Goal: Transaction & Acquisition: Purchase product/service

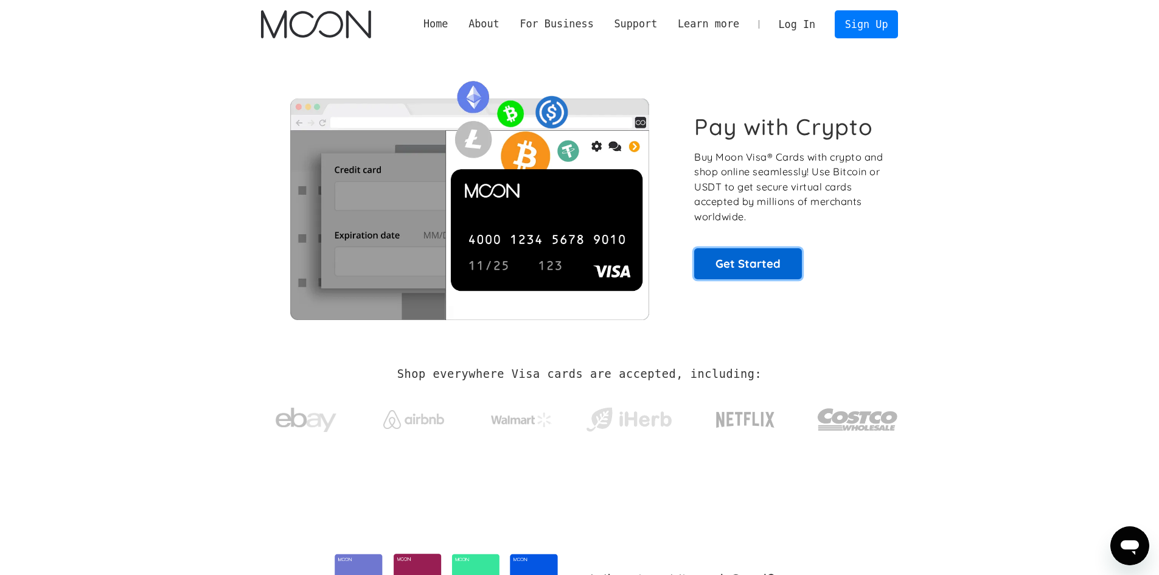
click at [754, 265] on link "Get Started" at bounding box center [748, 263] width 108 height 30
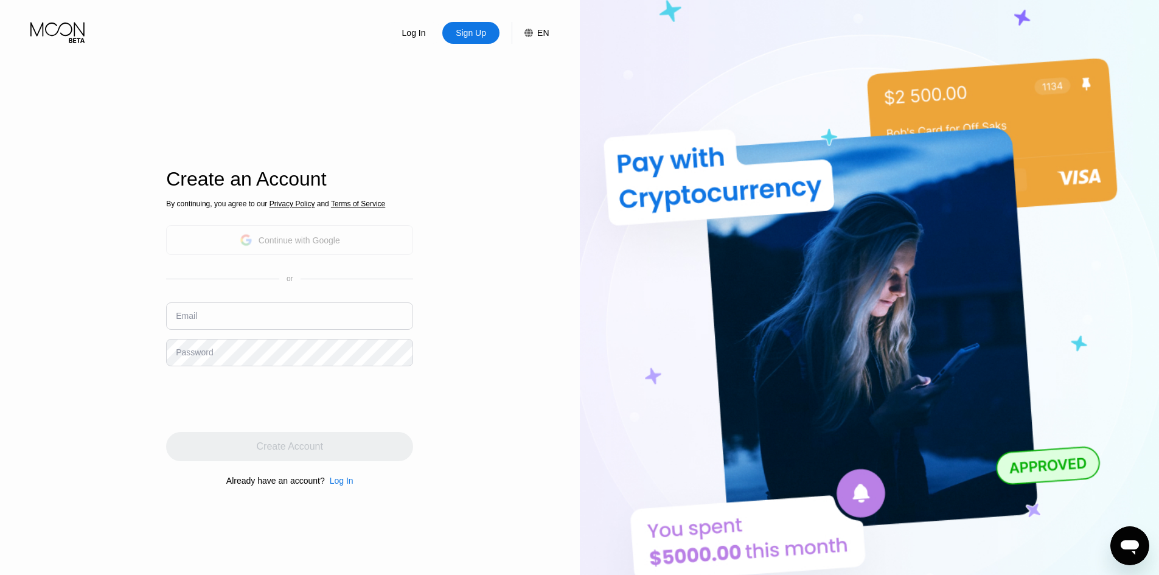
click at [308, 248] on div "Continue with Google" at bounding box center [290, 240] width 100 height 19
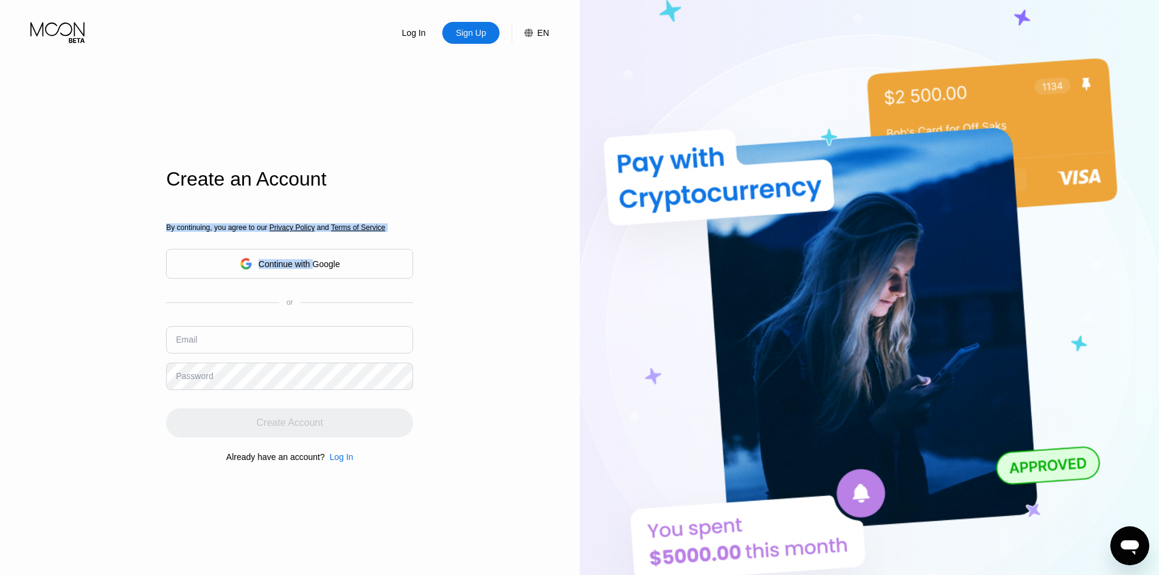
drag, startPoint x: 313, startPoint y: 265, endPoint x: 484, endPoint y: 100, distance: 237.9
click at [484, 100] on div "Log In Sign Up EN Language Select an item Save Create an Account By continuing,…" at bounding box center [290, 316] width 580 height 633
click at [382, 104] on div "Create an Account By continuing, you agree to our Privacy Policy and Terms of S…" at bounding box center [289, 328] width 247 height 633
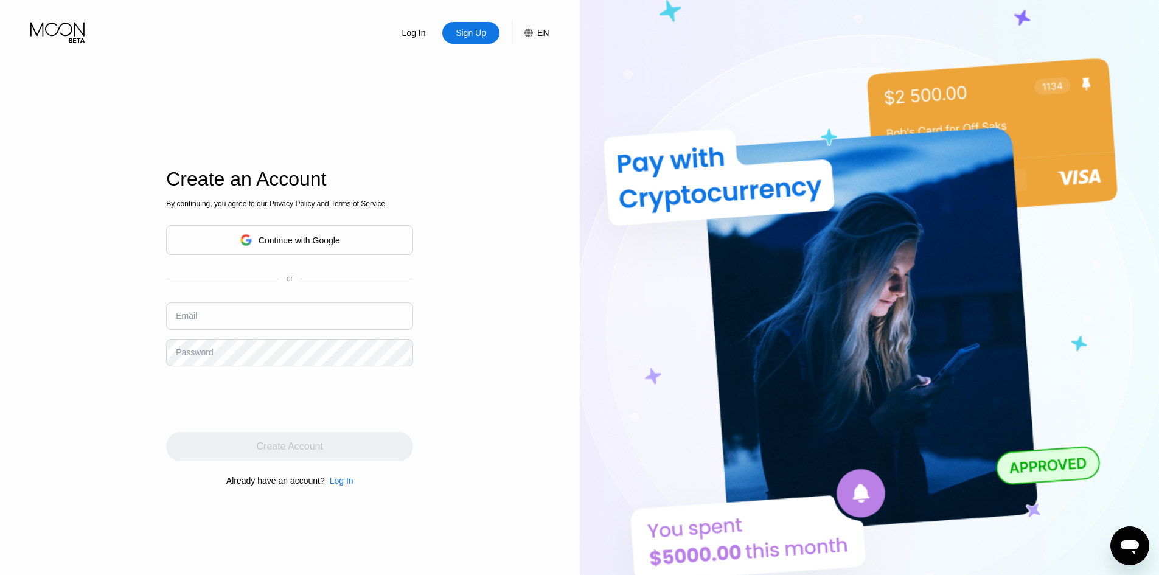
click at [297, 235] on div "Continue with Google" at bounding box center [300, 240] width 82 height 10
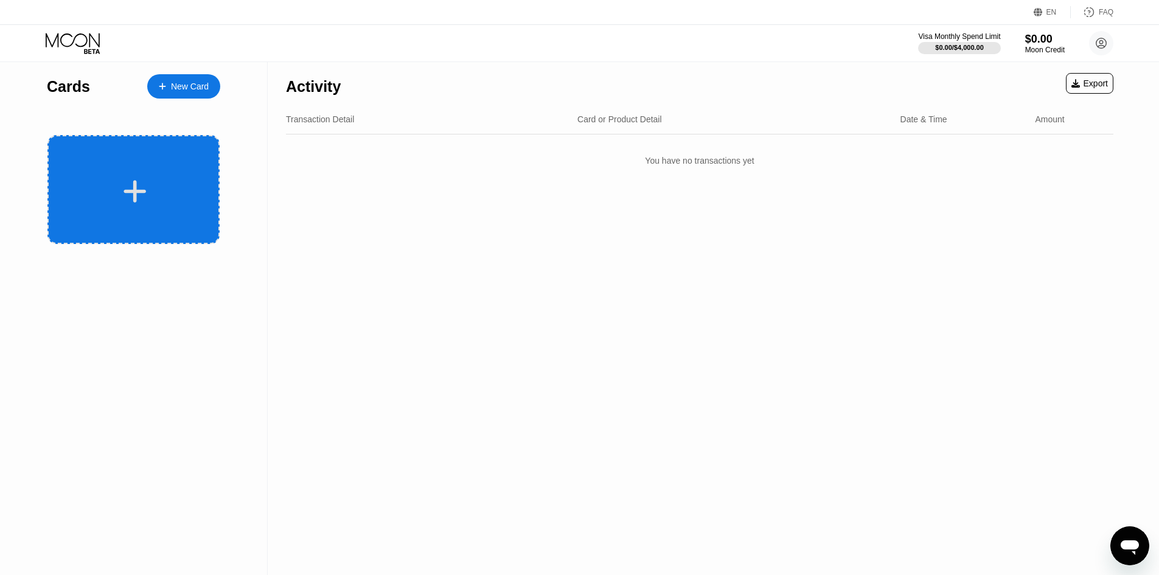
click at [92, 190] on div at bounding box center [135, 191] width 151 height 27
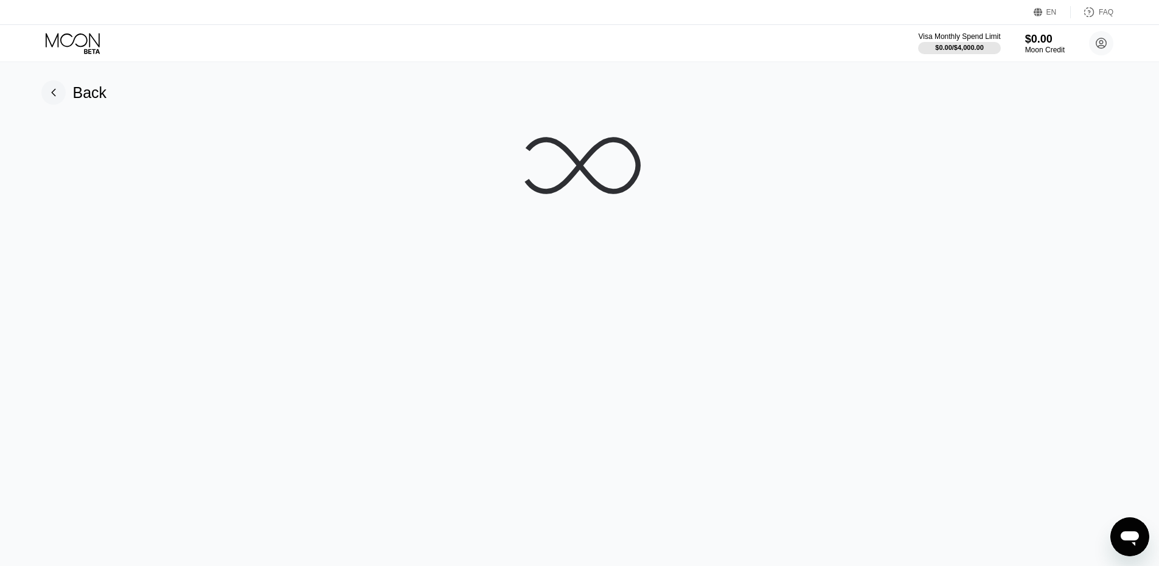
click at [712, 425] on div "Back" at bounding box center [580, 314] width 1168 height 504
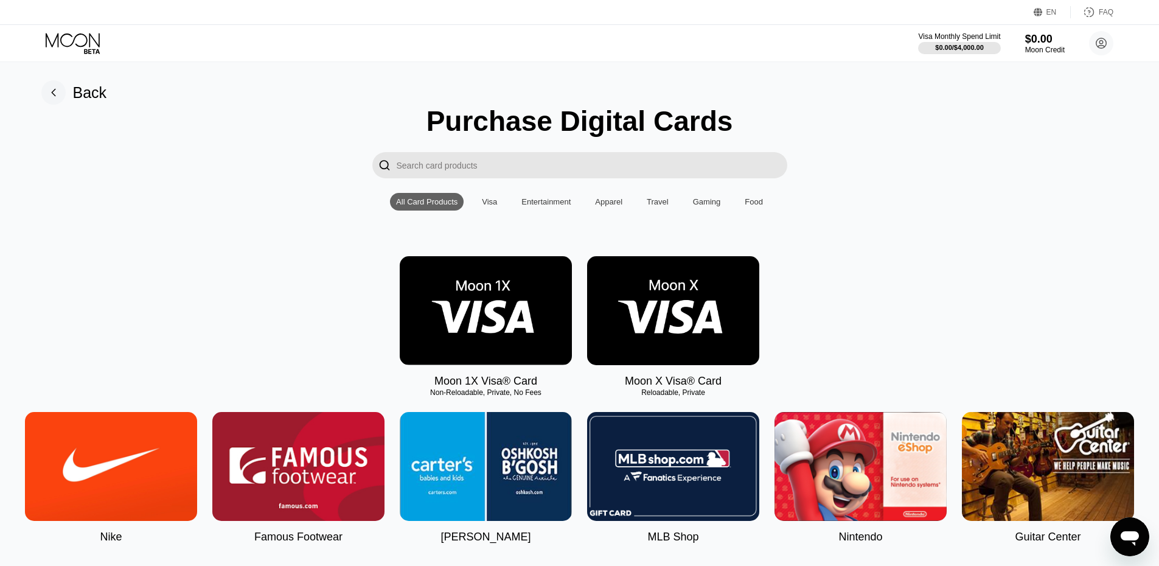
click at [688, 321] on img at bounding box center [673, 310] width 172 height 109
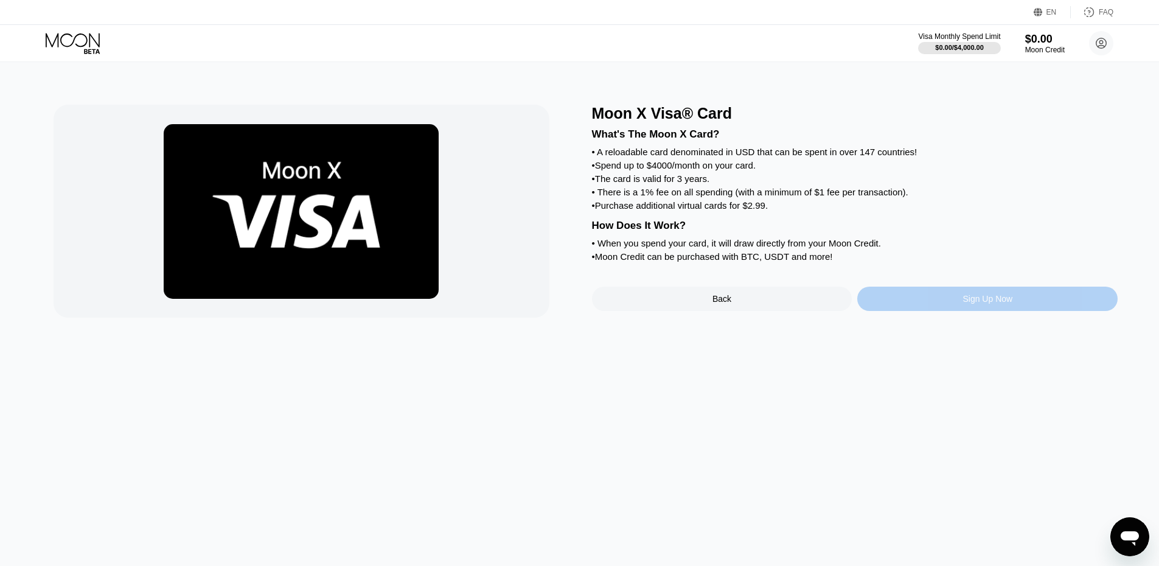
click at [1017, 311] on div "Sign Up Now" at bounding box center [987, 299] width 260 height 24
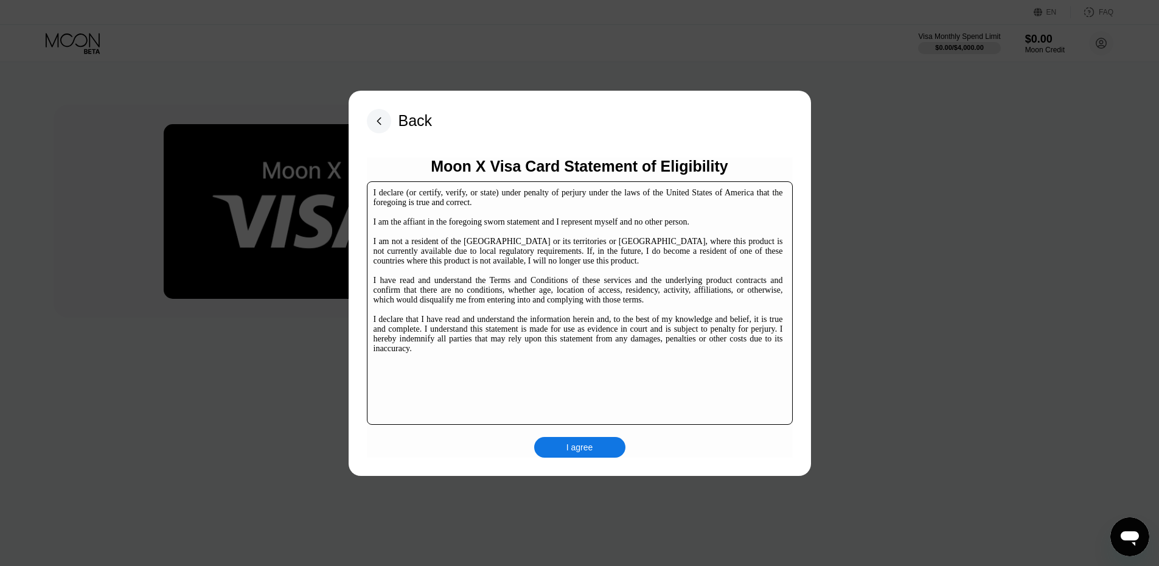
click at [594, 452] on div "I agree" at bounding box center [579, 447] width 91 height 21
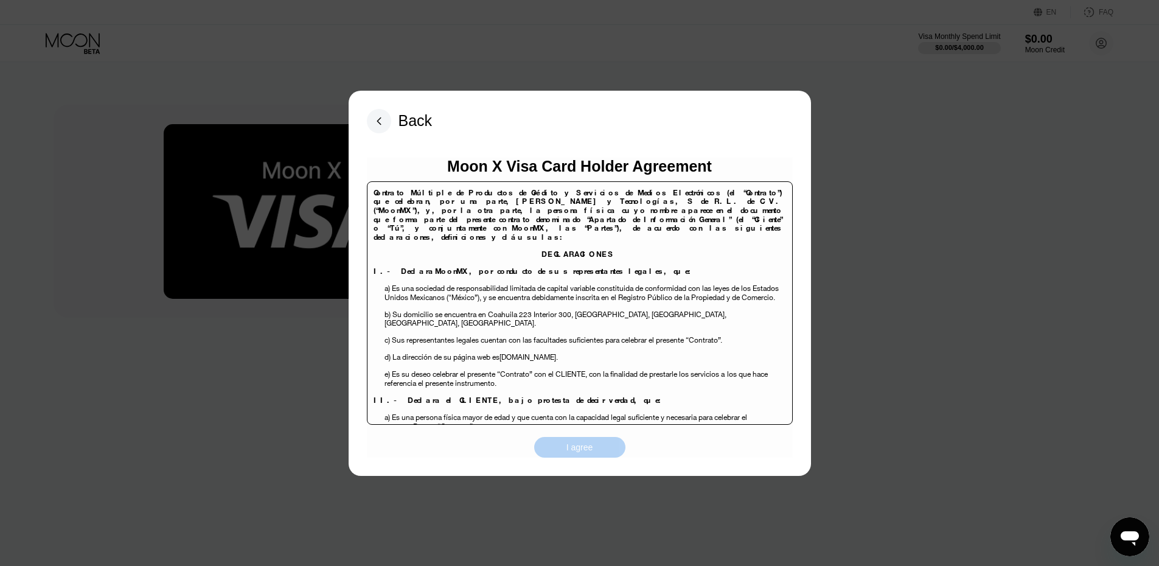
click at [581, 451] on div "I agree" at bounding box center [579, 447] width 27 height 11
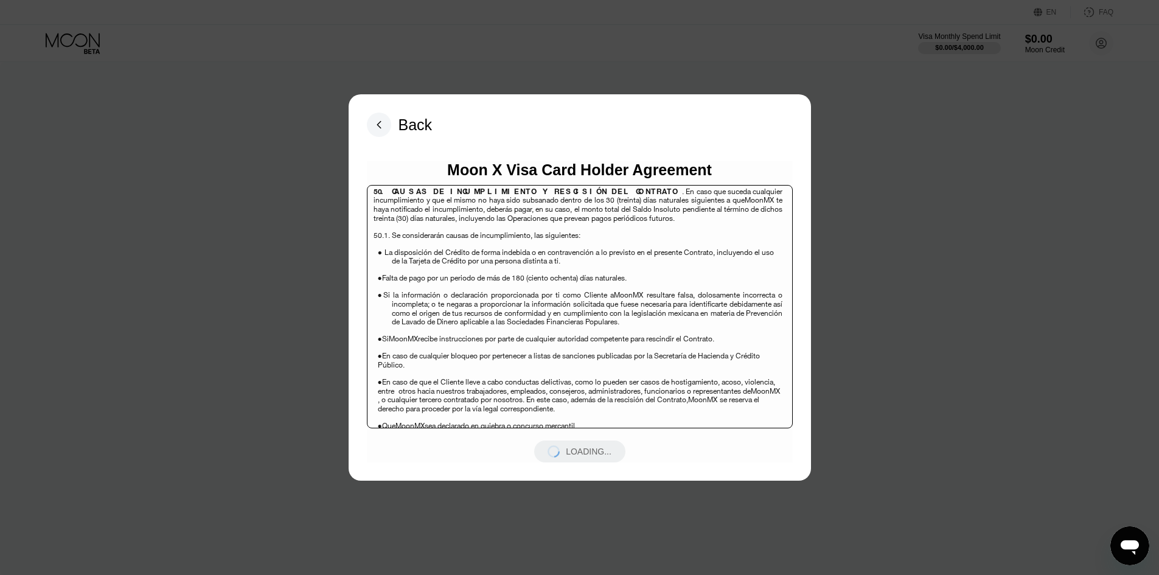
scroll to position [7753, 0]
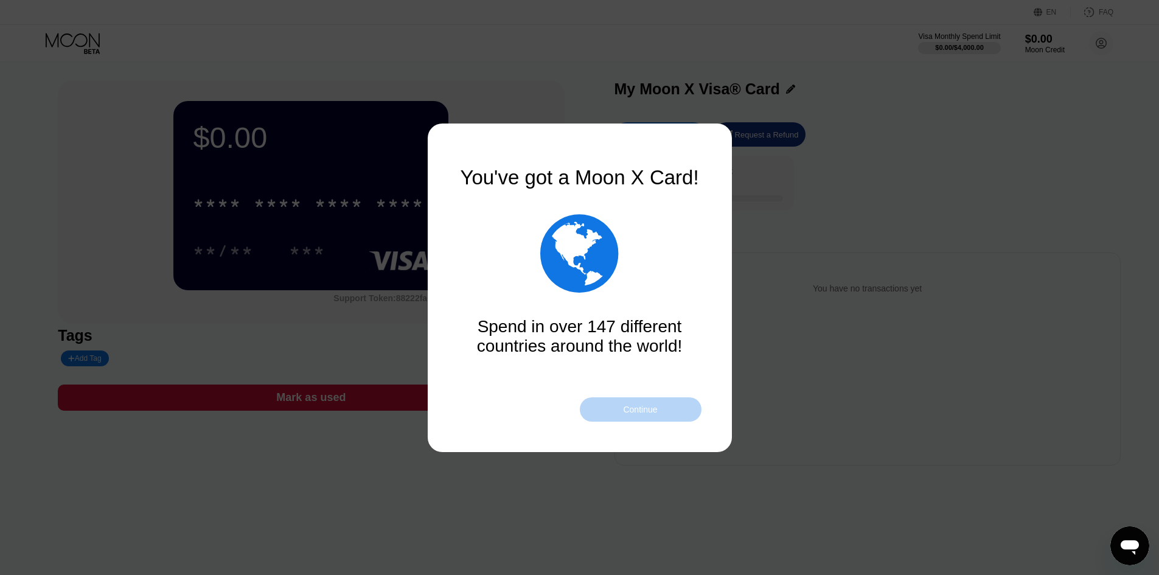
click at [627, 415] on div "Continue" at bounding box center [641, 409] width 122 height 24
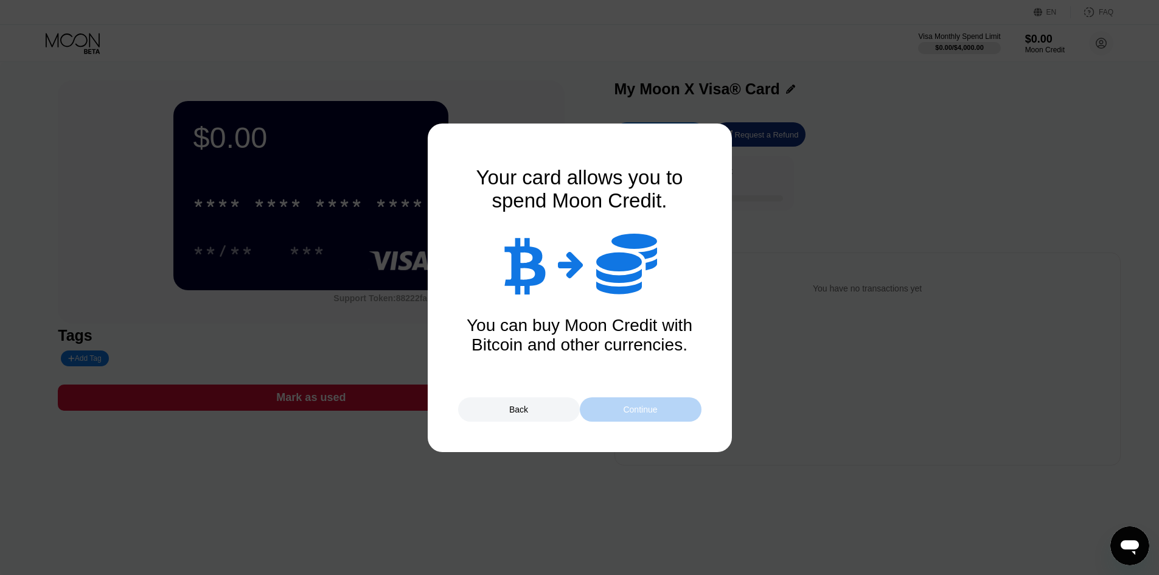
click at [627, 415] on div "Continue" at bounding box center [641, 409] width 122 height 24
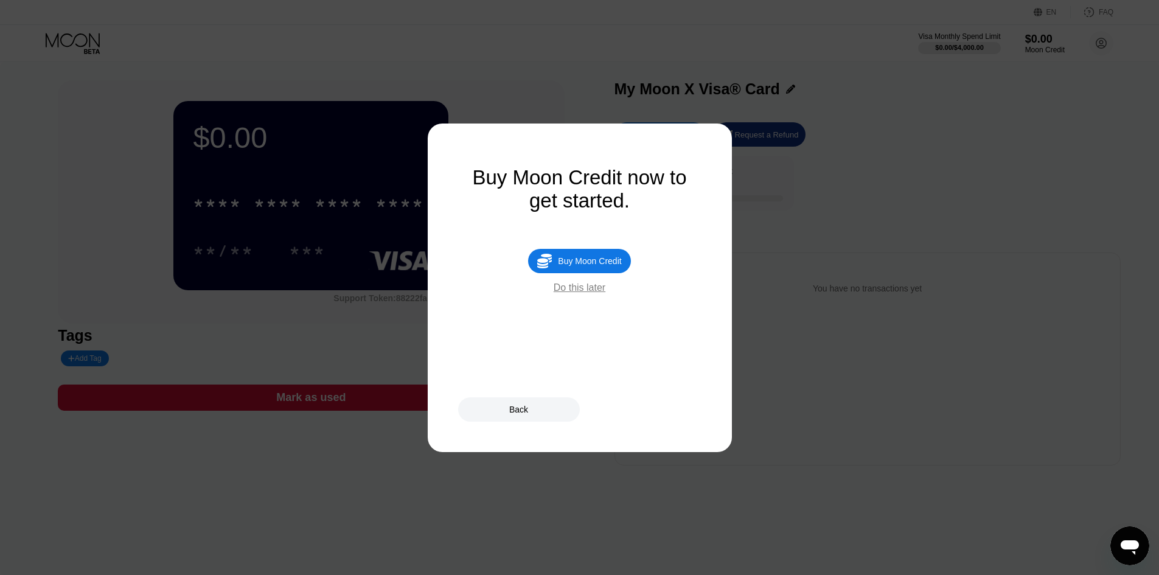
click at [580, 293] on div "Do this later" at bounding box center [580, 287] width 52 height 11
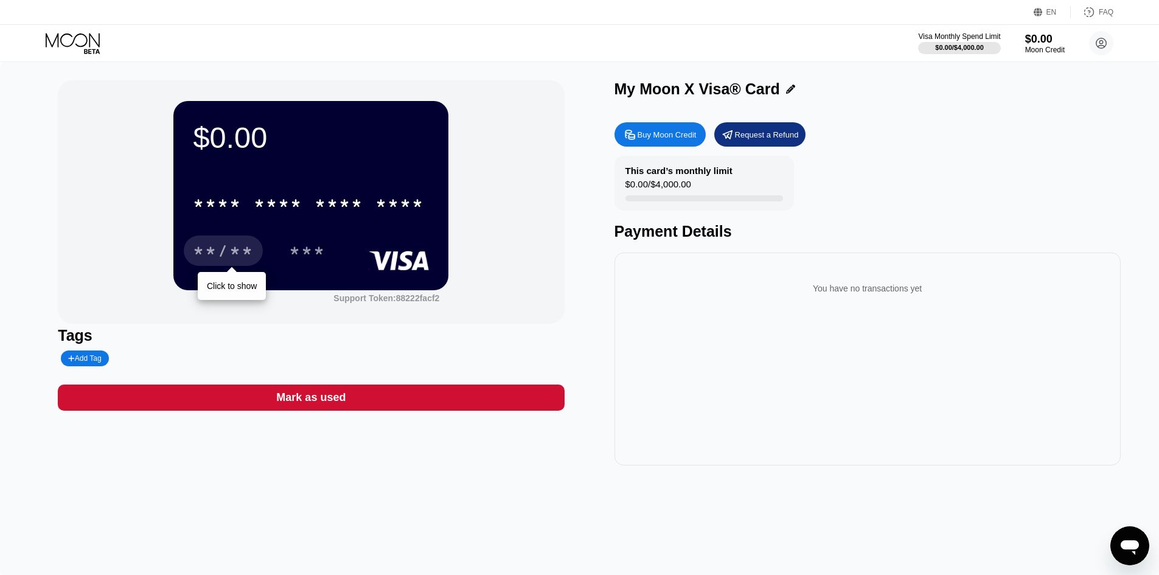
click at [229, 255] on div "**/**" at bounding box center [223, 252] width 61 height 19
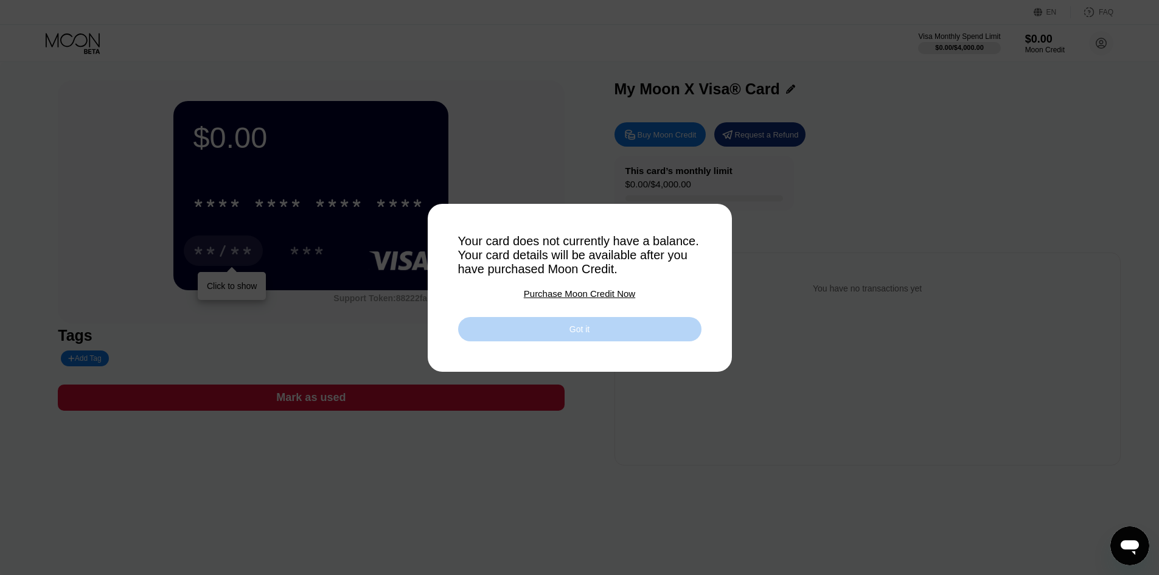
click at [577, 335] on div "Got it" at bounding box center [579, 329] width 20 height 11
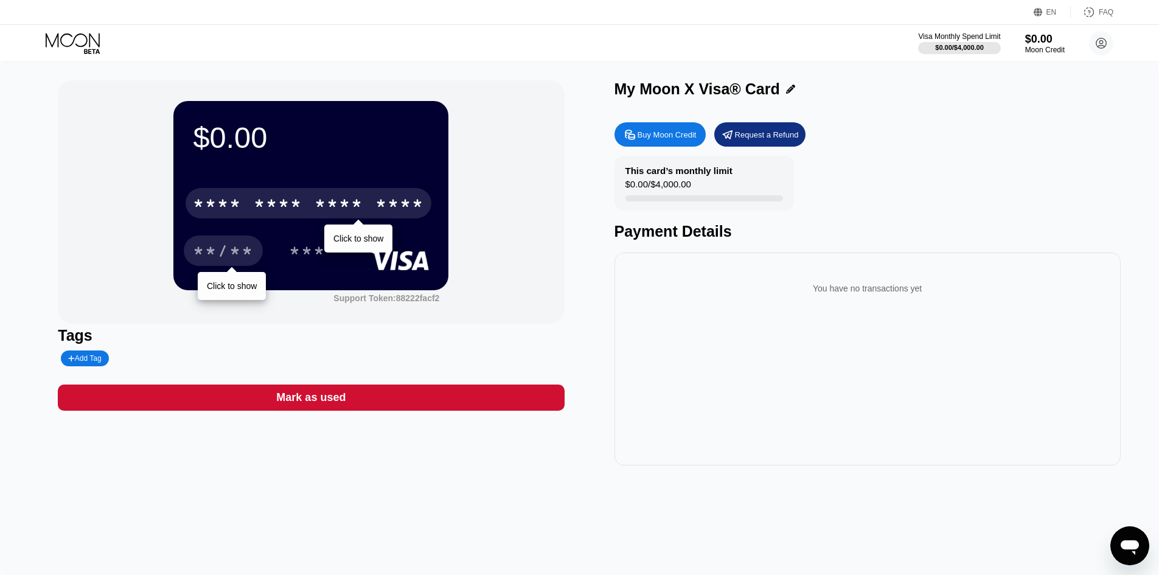
click at [316, 201] on div "* * * *" at bounding box center [339, 204] width 49 height 19
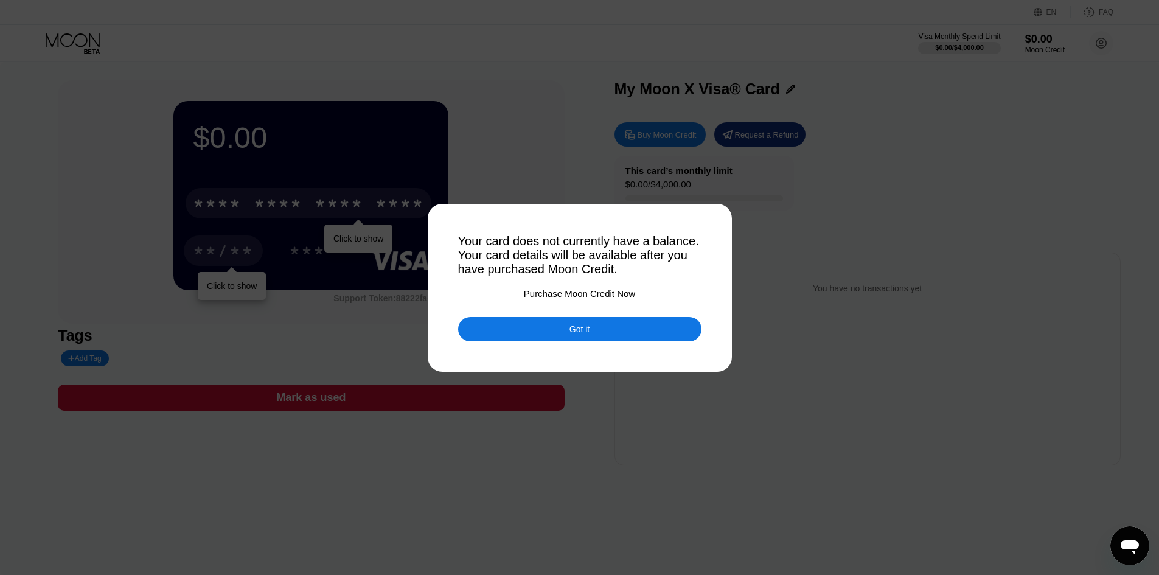
click at [558, 333] on div "Got it" at bounding box center [579, 329] width 243 height 24
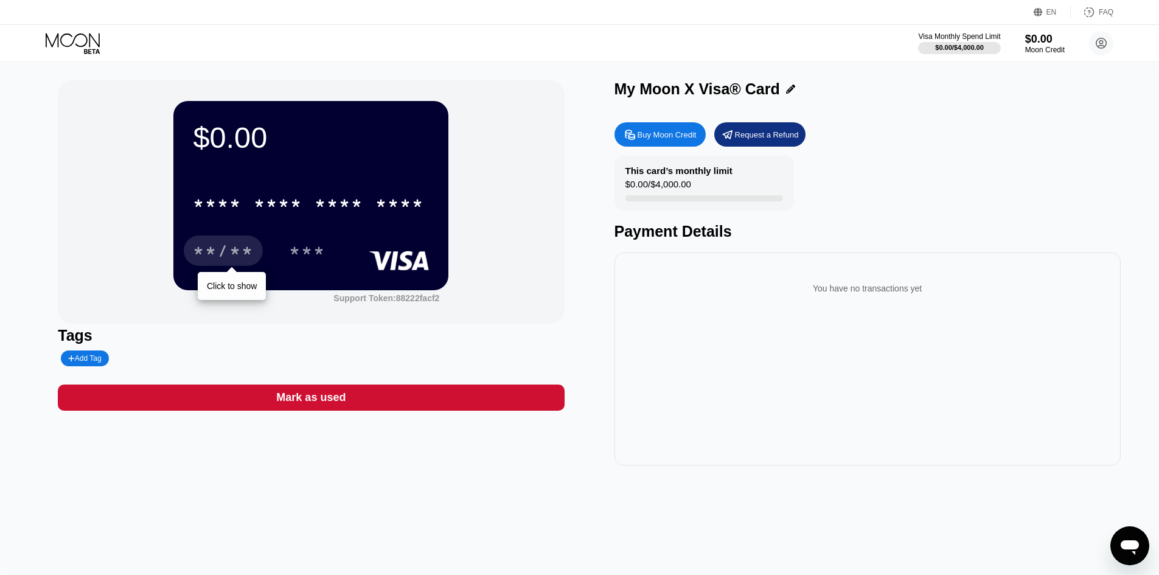
click at [656, 201] on div at bounding box center [704, 198] width 158 height 6
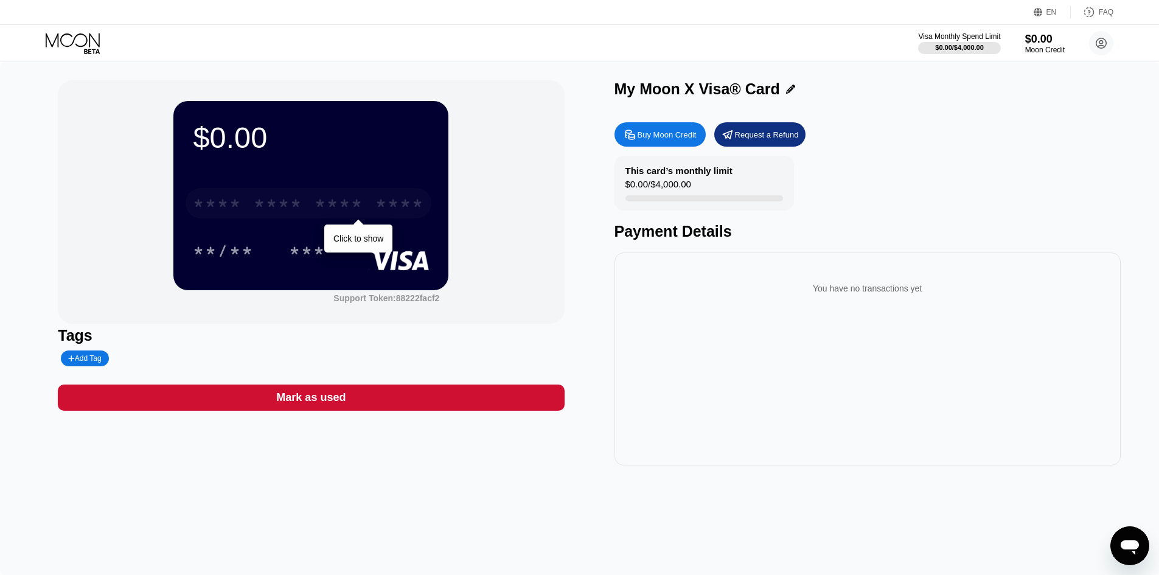
click at [270, 200] on div "* * * *" at bounding box center [278, 204] width 49 height 19
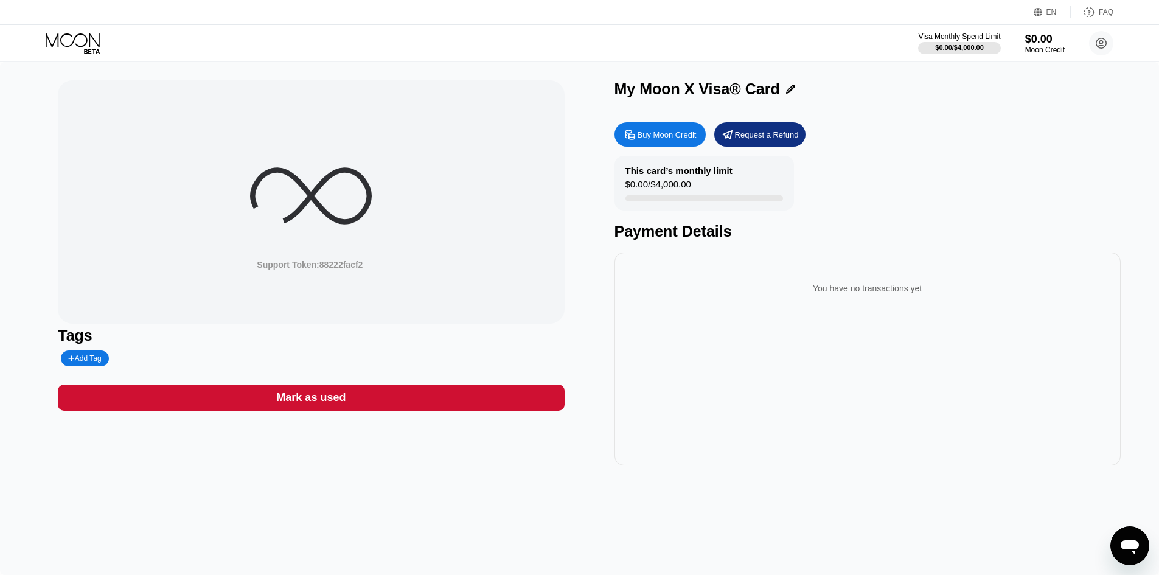
click at [270, 200] on icon at bounding box center [311, 196] width 122 height 122
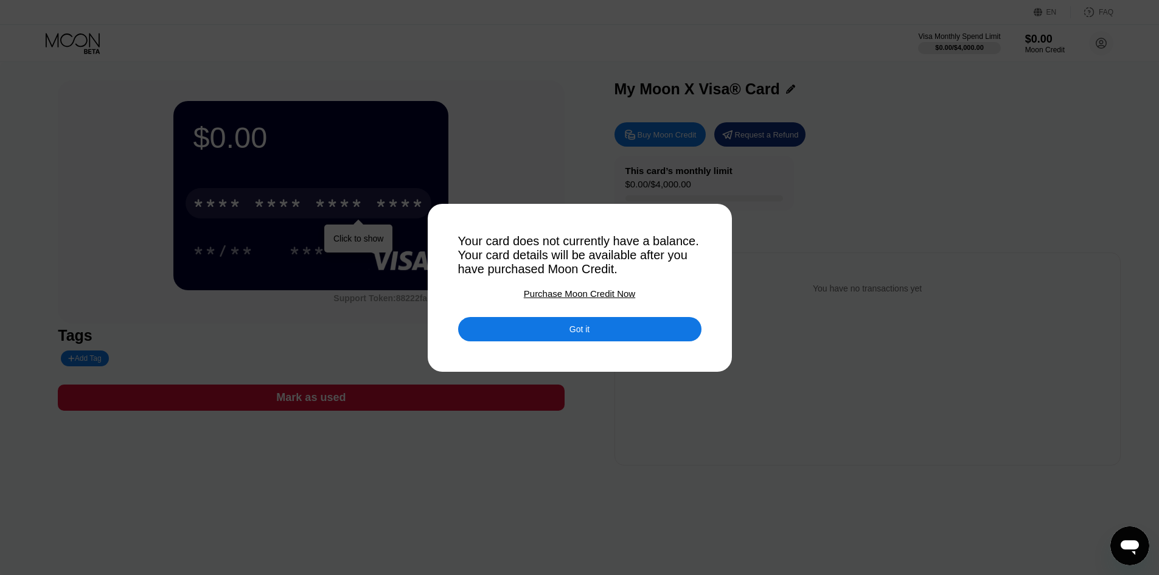
click at [583, 299] on div "Purchase Moon Credit Now" at bounding box center [579, 293] width 111 height 10
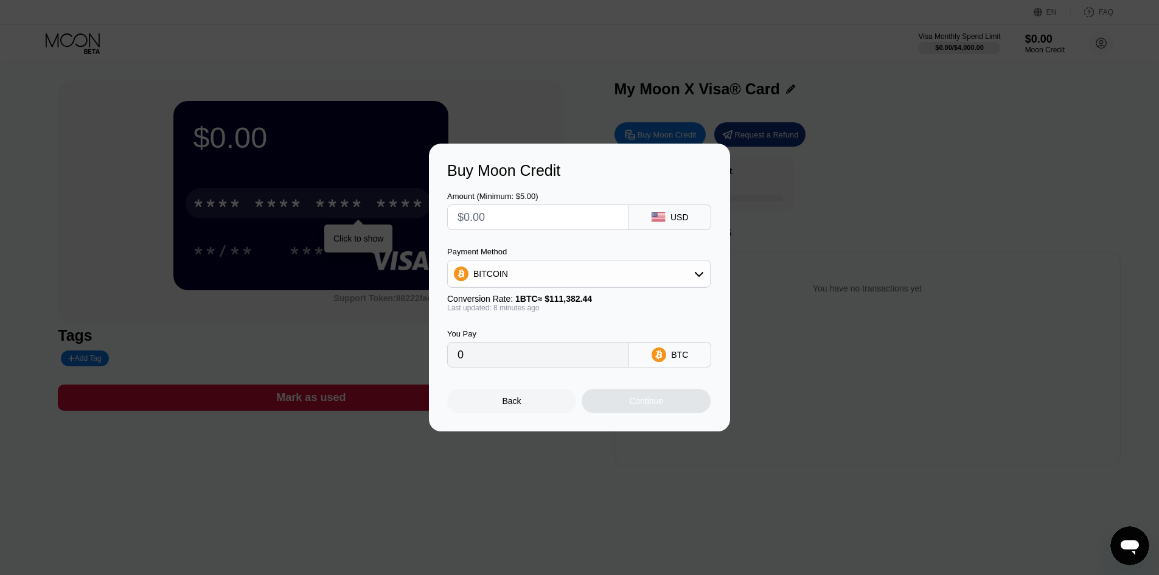
click at [543, 214] on input "text" at bounding box center [537, 217] width 161 height 24
click at [636, 271] on div "BITCOIN" at bounding box center [579, 274] width 262 height 24
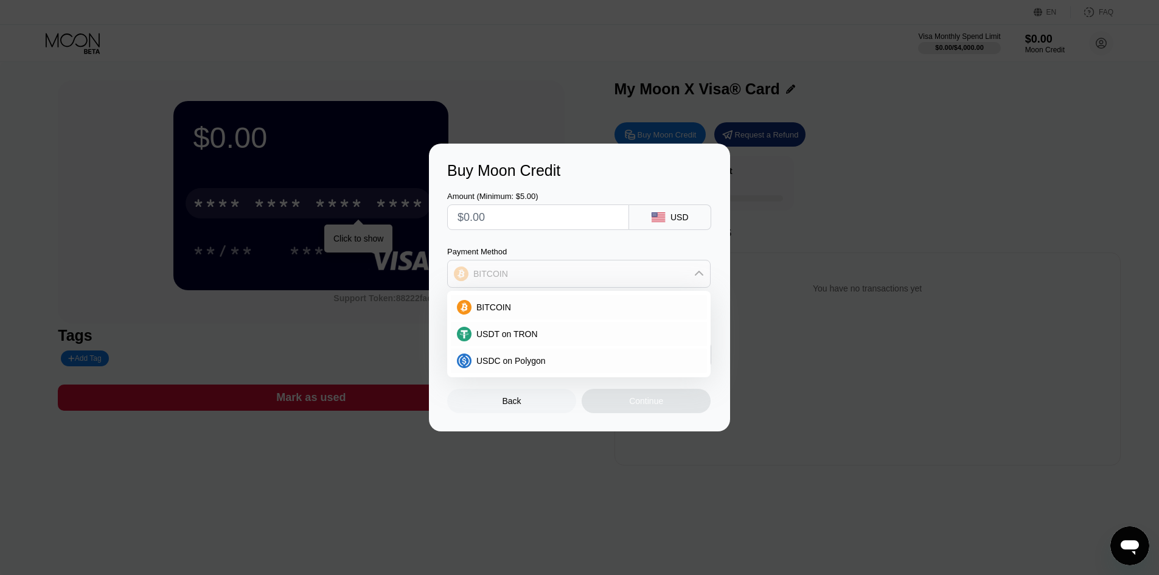
click at [636, 271] on div "BITCOIN" at bounding box center [579, 274] width 262 height 24
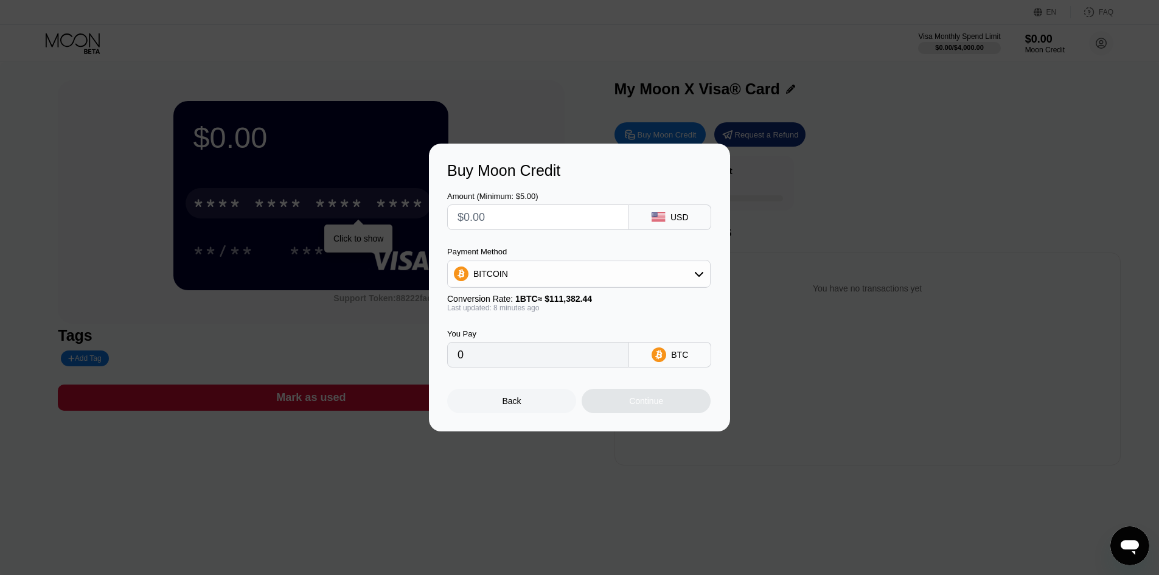
click at [568, 364] on input "0" at bounding box center [537, 355] width 161 height 24
click at [541, 367] on input "0" at bounding box center [537, 355] width 161 height 24
click at [508, 218] on input "text" at bounding box center [537, 217] width 161 height 24
type input "$1"
type input "0.00000900"
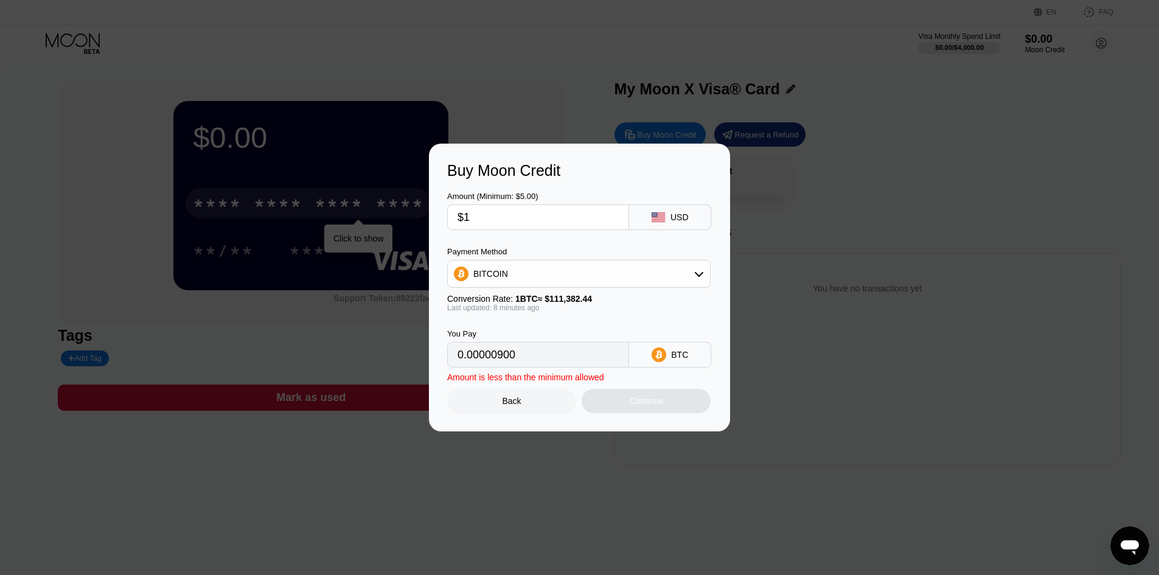
type input "$1"
click at [521, 357] on input "0.00000900" at bounding box center [537, 355] width 161 height 24
click at [649, 272] on div "BITCOIN" at bounding box center [579, 274] width 262 height 24
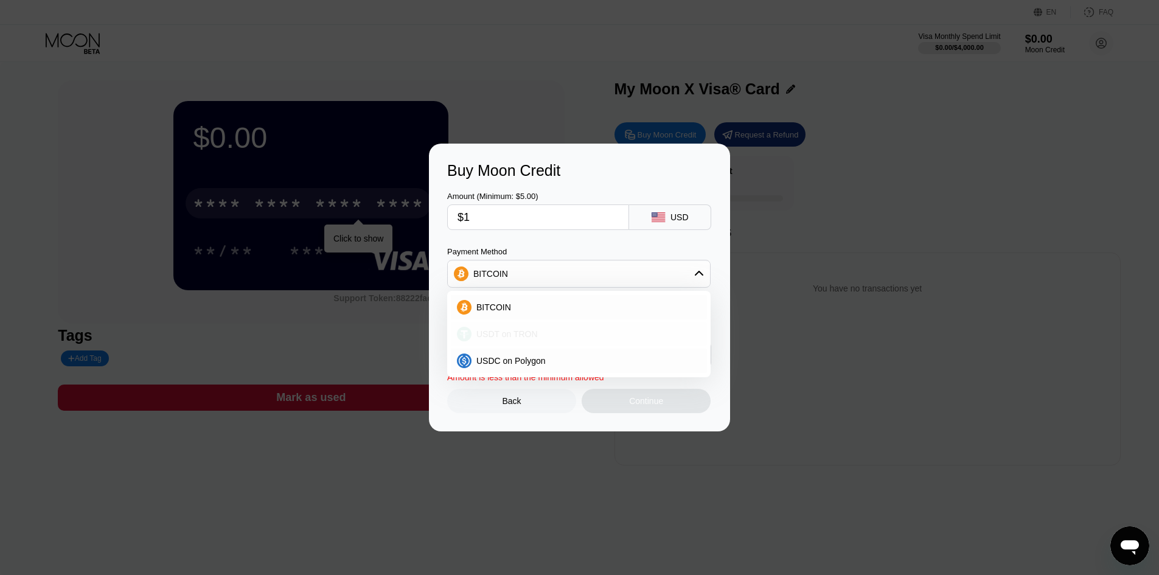
click at [557, 344] on div "USDT on TRON" at bounding box center [579, 334] width 256 height 24
type input "1.01"
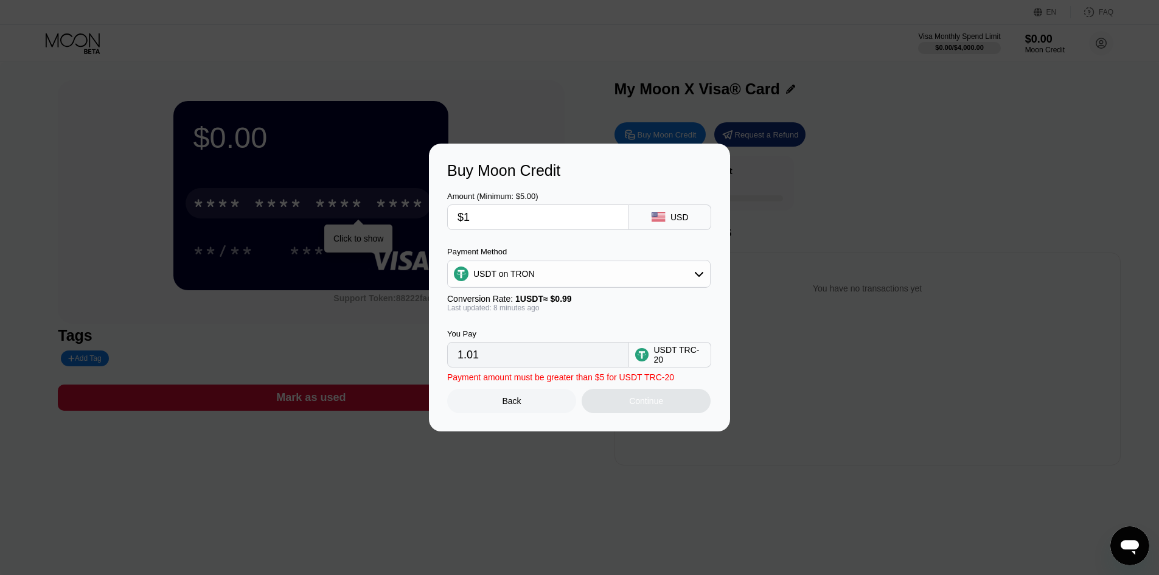
click at [517, 367] on input "1.01" at bounding box center [537, 355] width 161 height 24
click at [519, 366] on input "1.01" at bounding box center [537, 355] width 161 height 24
click at [530, 352] on input "1.01" at bounding box center [537, 355] width 161 height 24
drag, startPoint x: 529, startPoint y: 360, endPoint x: 518, endPoint y: 376, distance: 19.4
click at [518, 376] on div "Amount (Minimum: $5.00) $1 USD Payment Method USDT on TRON Conversion Rate: 1 U…" at bounding box center [579, 296] width 265 height 234
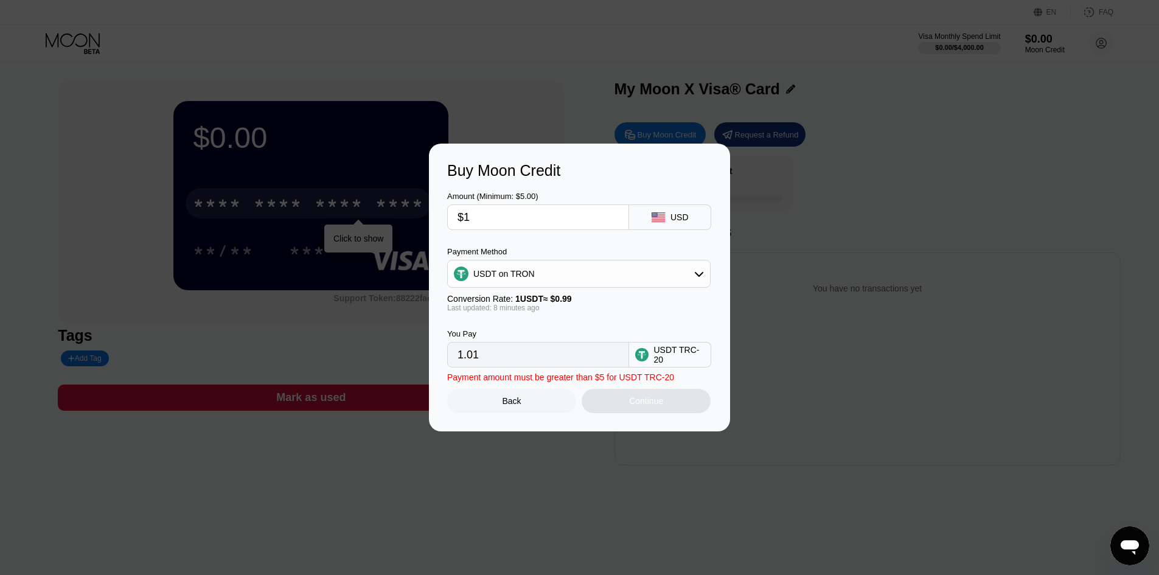
click at [680, 222] on div "USD" at bounding box center [670, 217] width 82 height 26
click at [680, 218] on div "USD" at bounding box center [679, 217] width 18 height 10
click at [520, 406] on div "Back" at bounding box center [512, 401] width 19 height 10
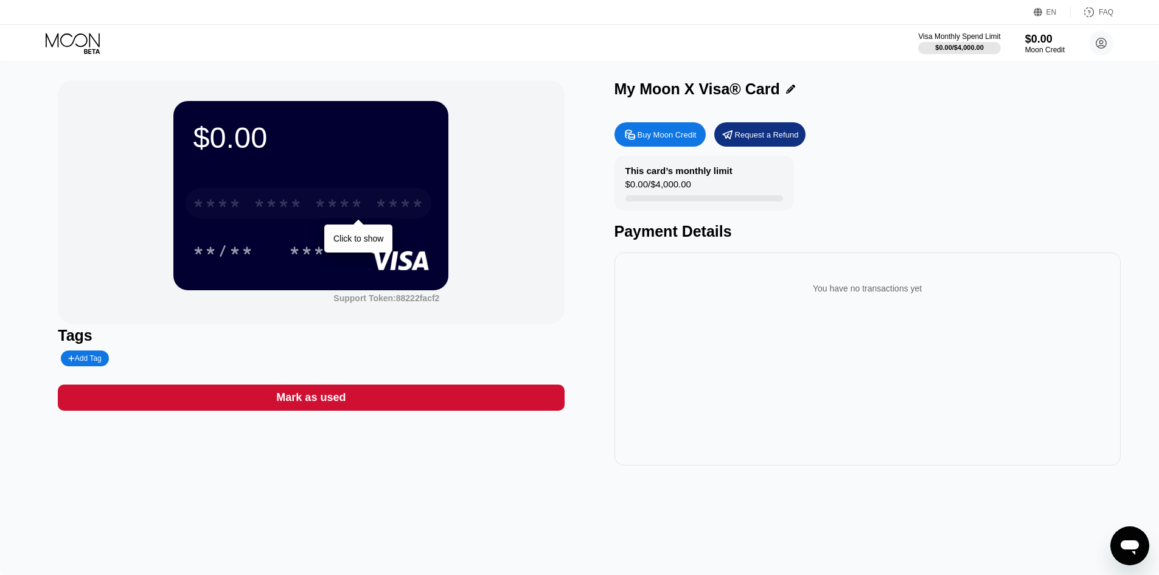
click at [235, 204] on div "* * * *" at bounding box center [217, 204] width 49 height 19
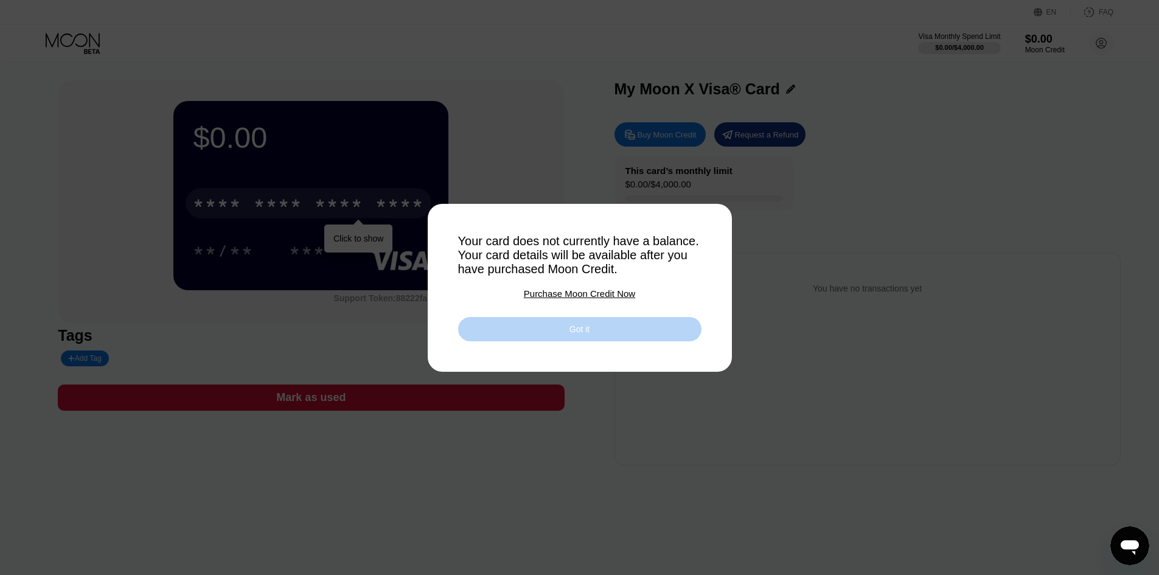
click at [577, 334] on div "Got it" at bounding box center [579, 329] width 20 height 11
